Goal: Information Seeking & Learning: Learn about a topic

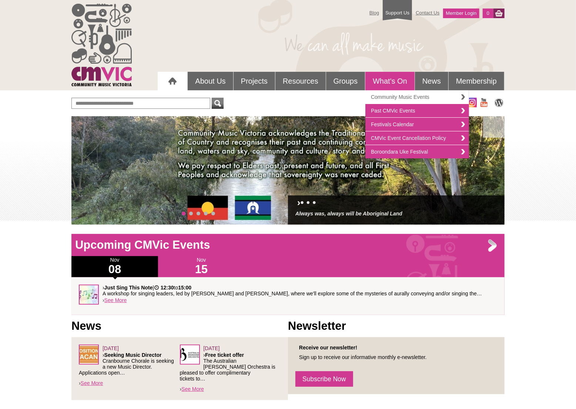
click at [389, 95] on link "Community Music Events" at bounding box center [418, 97] width 104 height 14
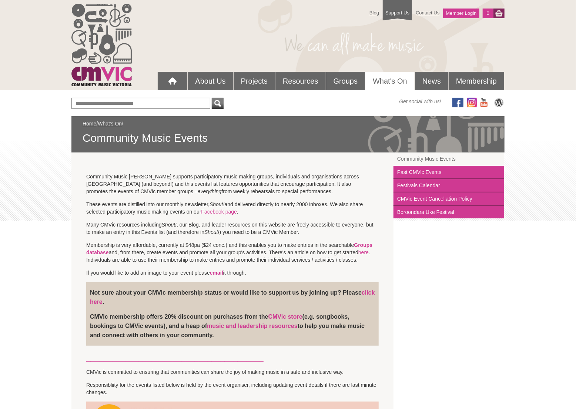
scroll to position [2, 0]
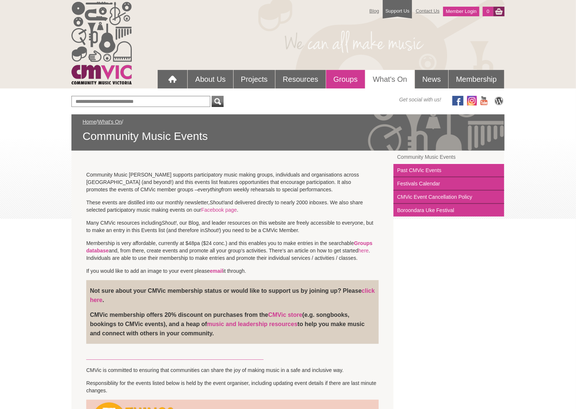
click at [341, 77] on link "Groups" at bounding box center [345, 79] width 39 height 19
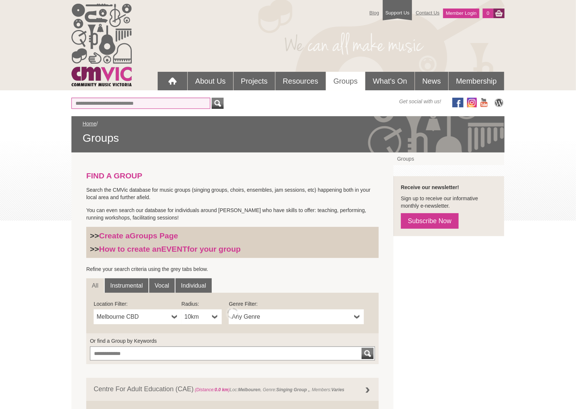
click at [162, 102] on input "Or find a Group by Keywords" at bounding box center [141, 103] width 139 height 11
type input "*****"
click at [212, 98] on button "submit" at bounding box center [218, 103] width 12 height 11
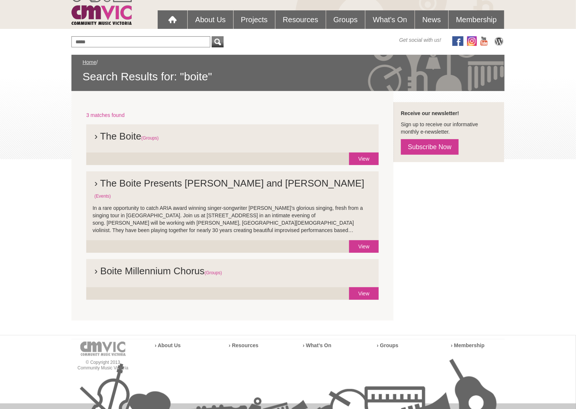
scroll to position [73, 0]
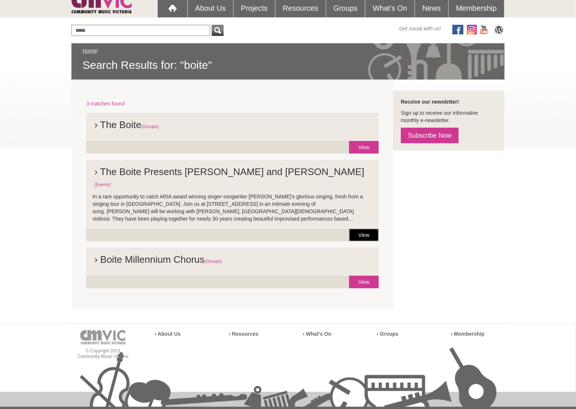
click at [363, 229] on link "View" at bounding box center [364, 235] width 30 height 13
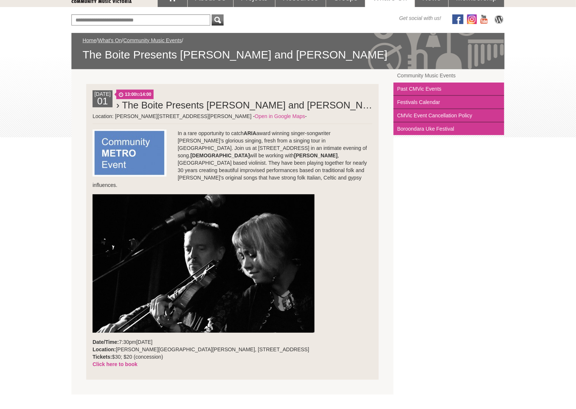
scroll to position [83, 0]
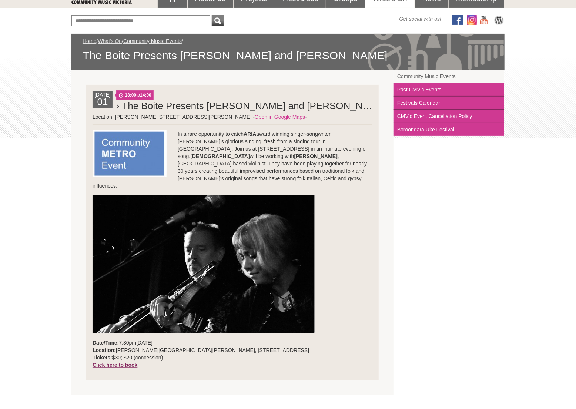
click at [122, 362] on link "Click here to book" at bounding box center [115, 365] width 45 height 6
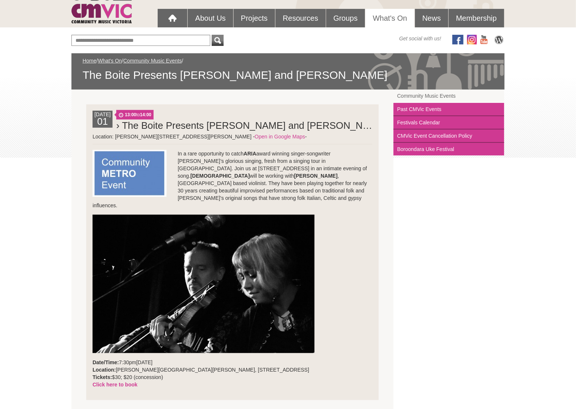
scroll to position [59, 0]
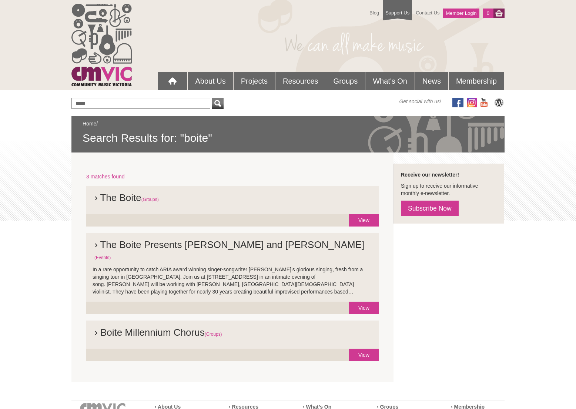
scroll to position [73, 0]
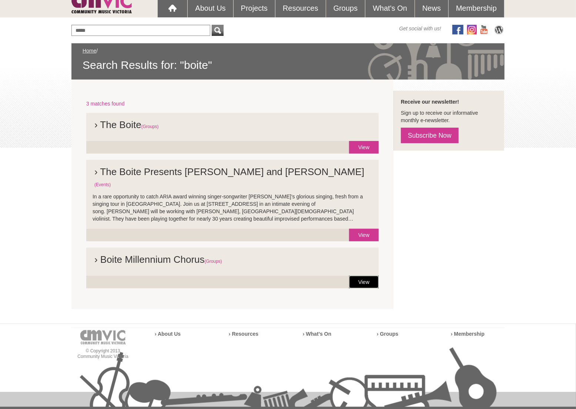
click at [370, 276] on link "View" at bounding box center [364, 282] width 30 height 13
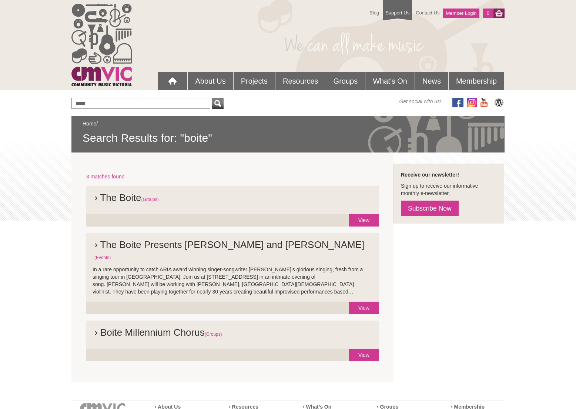
scroll to position [73, 0]
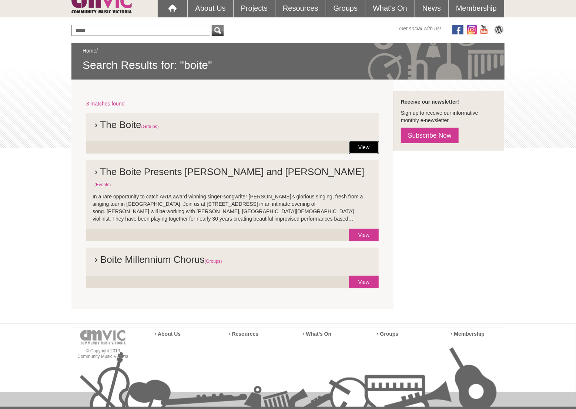
click at [366, 145] on link "View" at bounding box center [364, 147] width 30 height 13
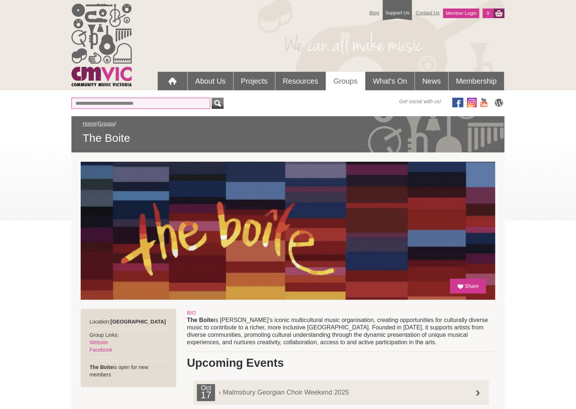
click at [162, 104] on input "text" at bounding box center [141, 103] width 139 height 11
type input "*"
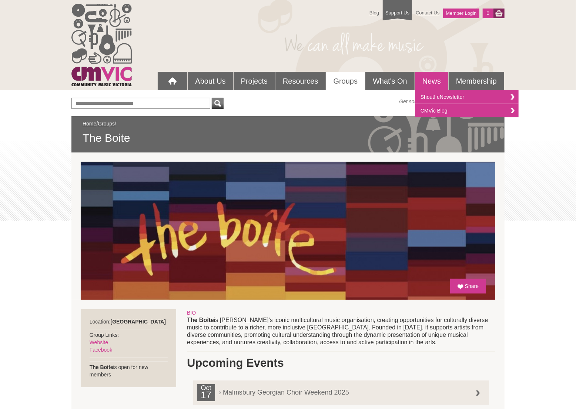
click at [431, 77] on link "News" at bounding box center [431, 81] width 33 height 19
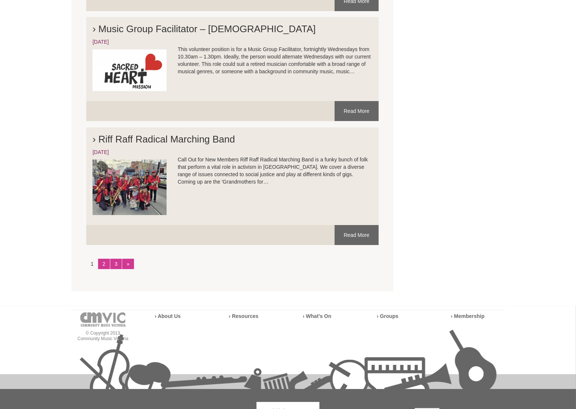
scroll to position [1355, 0]
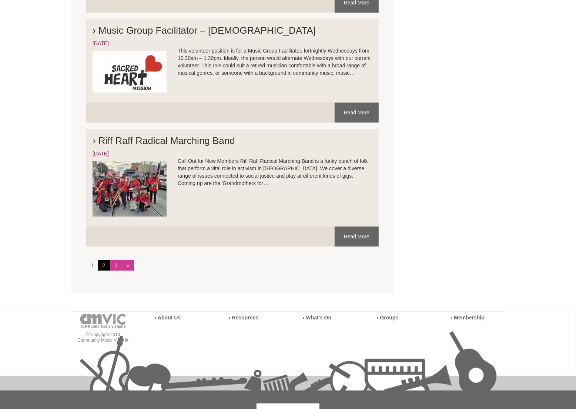
click at [102, 260] on link "2" at bounding box center [104, 265] width 12 height 10
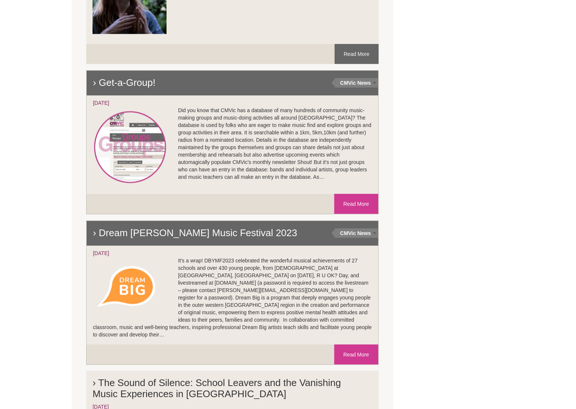
scroll to position [296, 0]
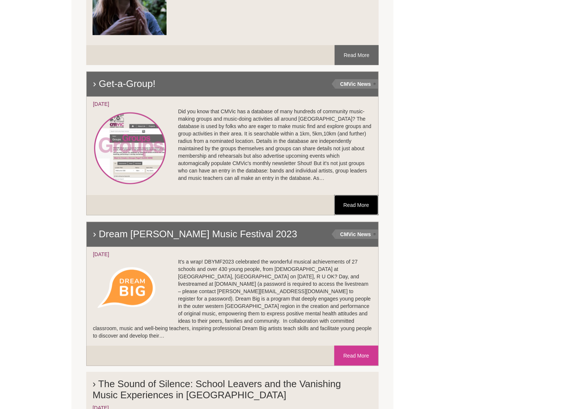
click at [355, 202] on link "Read More" at bounding box center [357, 205] width 44 height 20
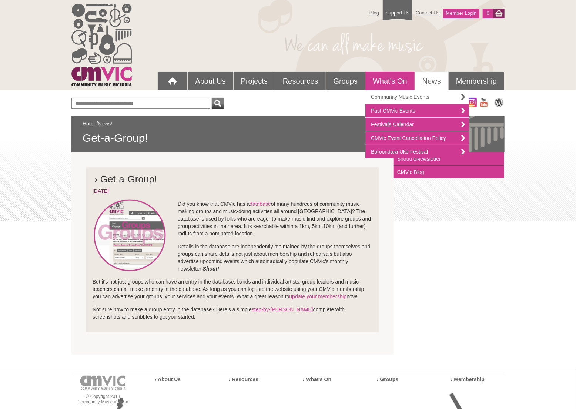
click at [402, 96] on link "Community Music Events" at bounding box center [418, 97] width 104 height 14
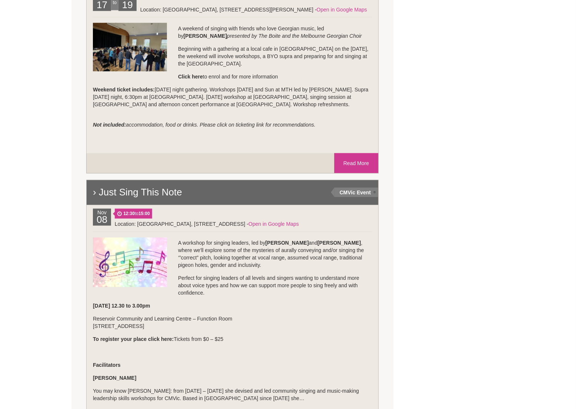
scroll to position [570, 0]
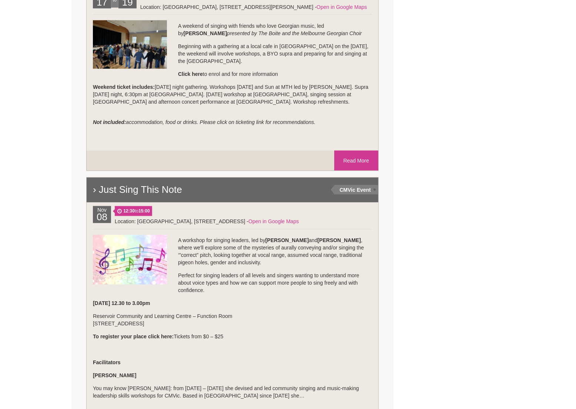
click at [279, 287] on p "Perfect for singing leaders of all levels and singers wanting to understand mor…" at bounding box center [232, 283] width 279 height 22
drag, startPoint x: 342, startPoint y: 240, endPoint x: 252, endPoint y: 242, distance: 90.0
click at [252, 242] on p "A workshop for singing leaders, led by [PERSON_NAME] and [PERSON_NAME] , where …" at bounding box center [232, 252] width 279 height 30
copy p "led by [PERSON_NAME] and [PERSON_NAME]"
